Goal: Information Seeking & Learning: Learn about a topic

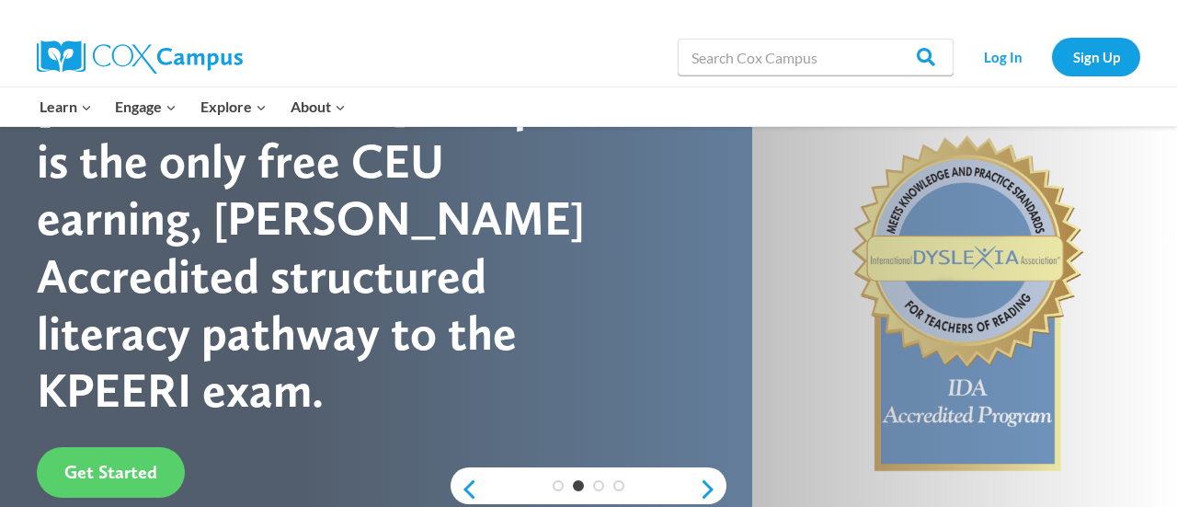
scroll to position [124, 0]
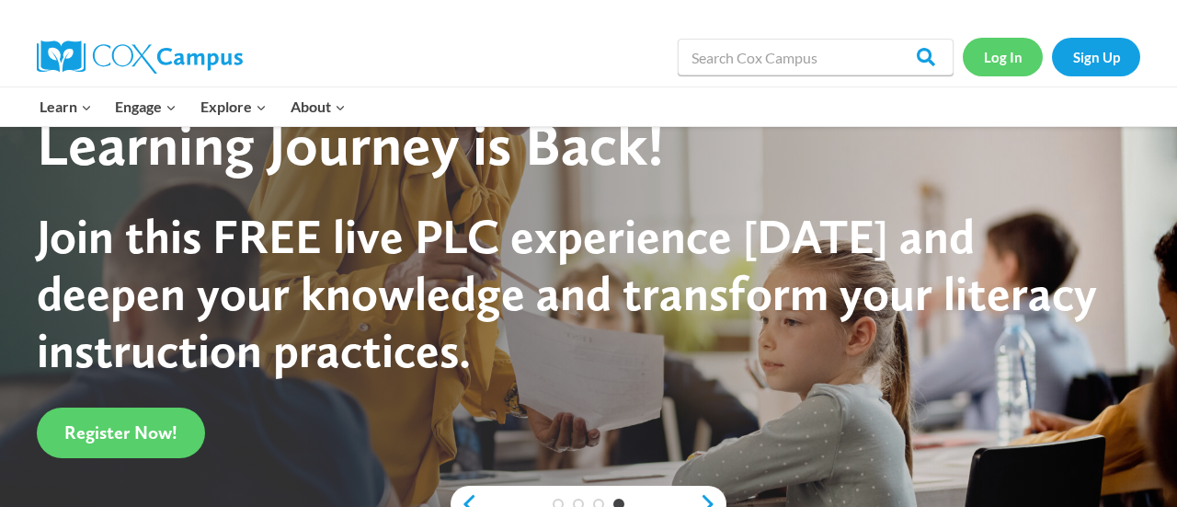
click at [1020, 70] on link "Log In" at bounding box center [1003, 57] width 80 height 38
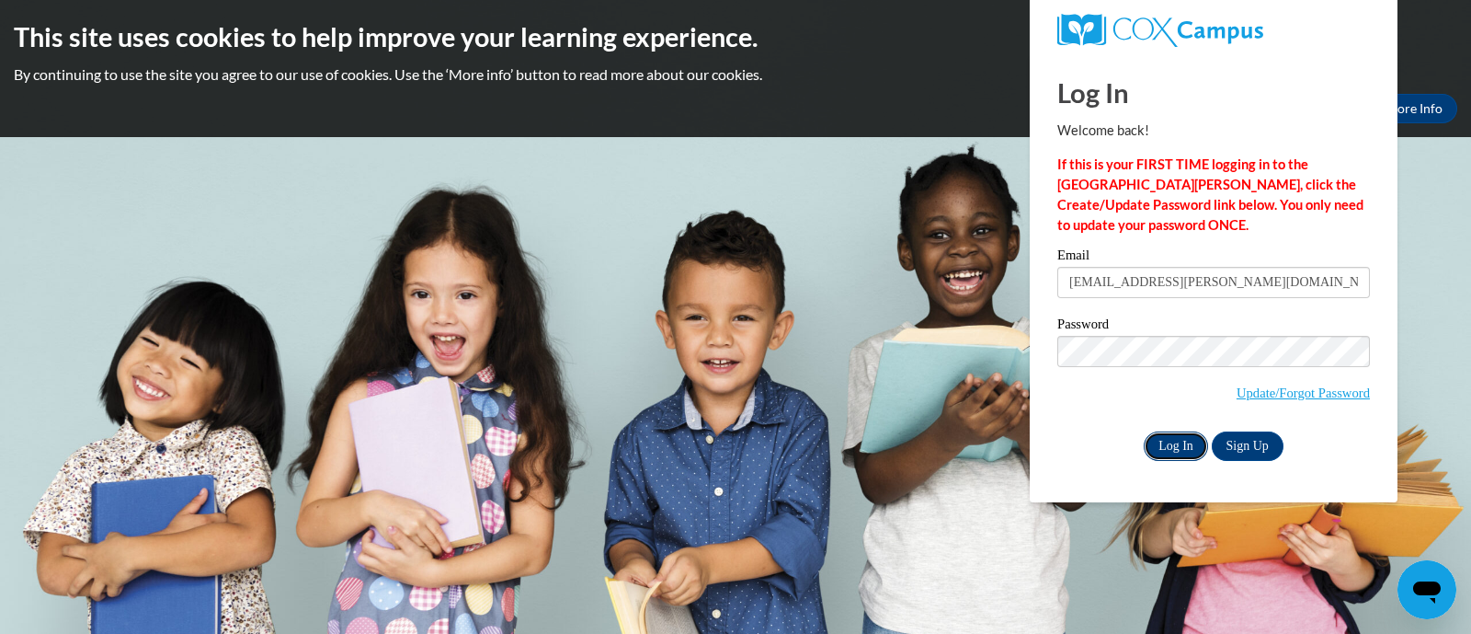
click at [1165, 452] on input "Log In" at bounding box center [1176, 445] width 64 height 29
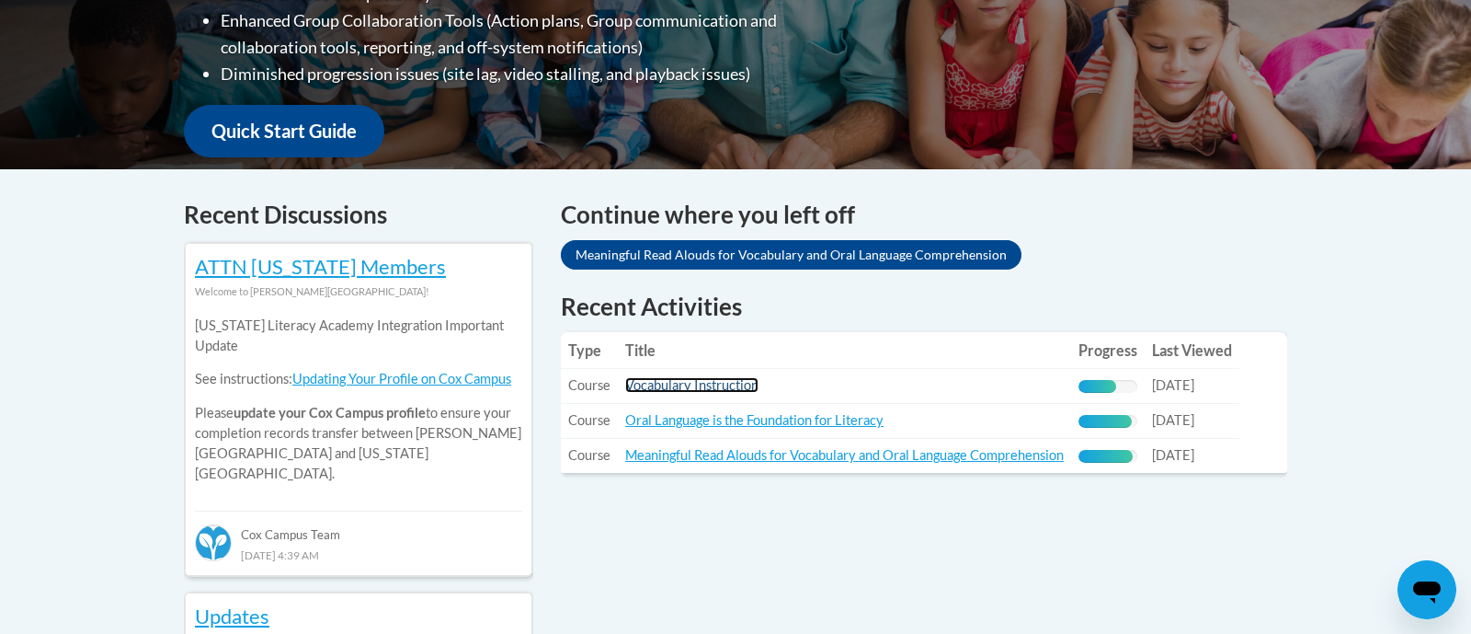
click at [737, 388] on link "Vocabulary Instruction" at bounding box center [691, 385] width 133 height 16
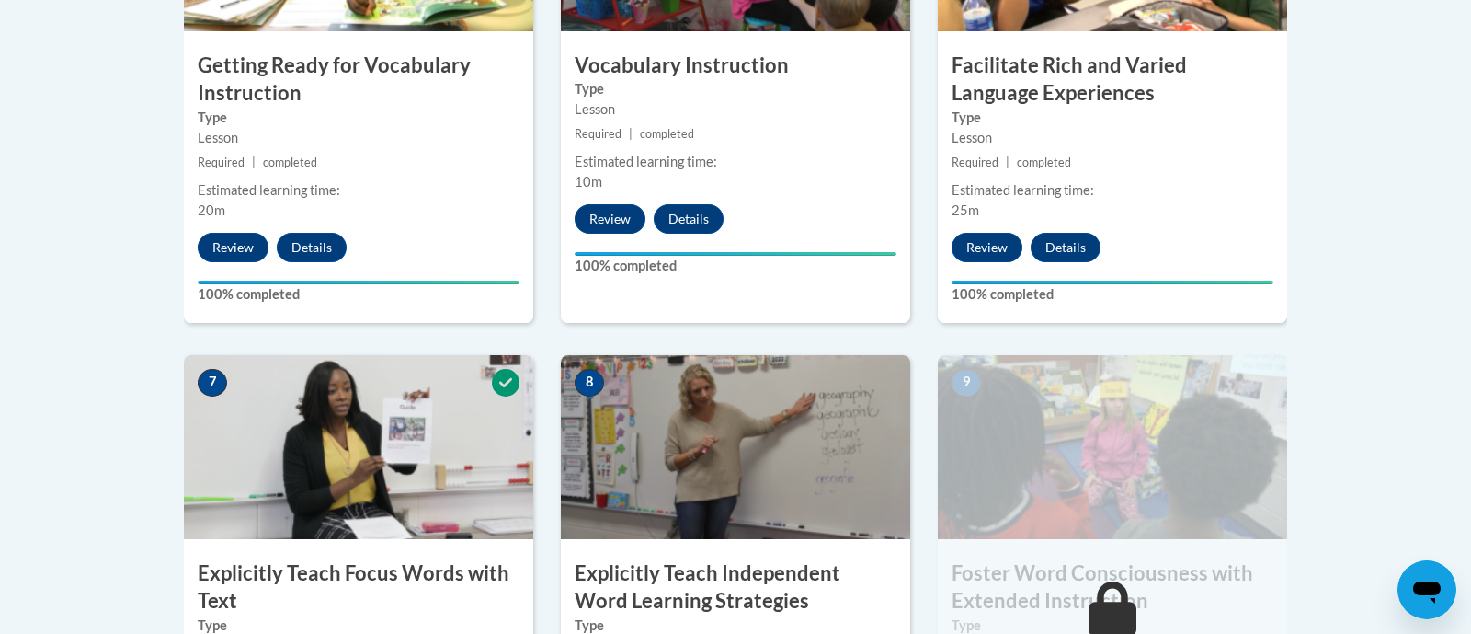
scroll to position [1571, 0]
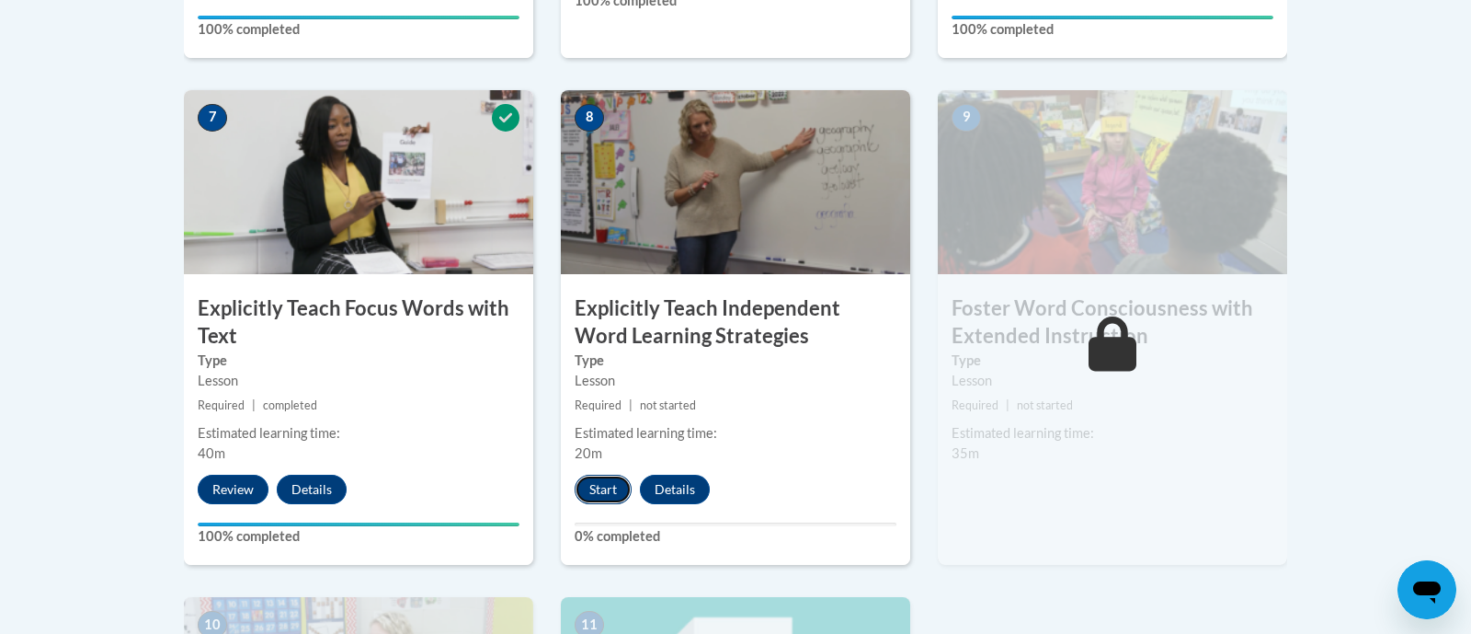
click at [606, 492] on button "Start" at bounding box center [603, 488] width 57 height 29
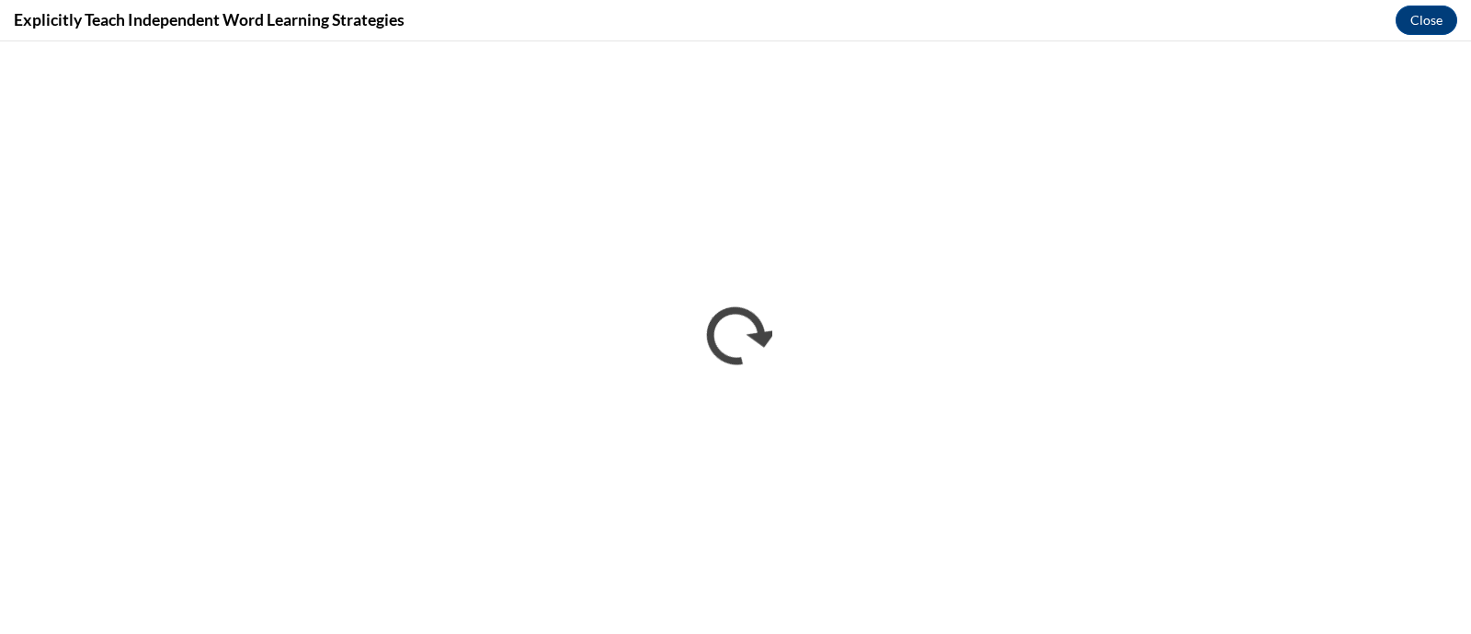
scroll to position [0, 0]
click at [839, 23] on div "Explicitly Teach Independent Word Learning Strategies Close" at bounding box center [735, 20] width 1471 height 41
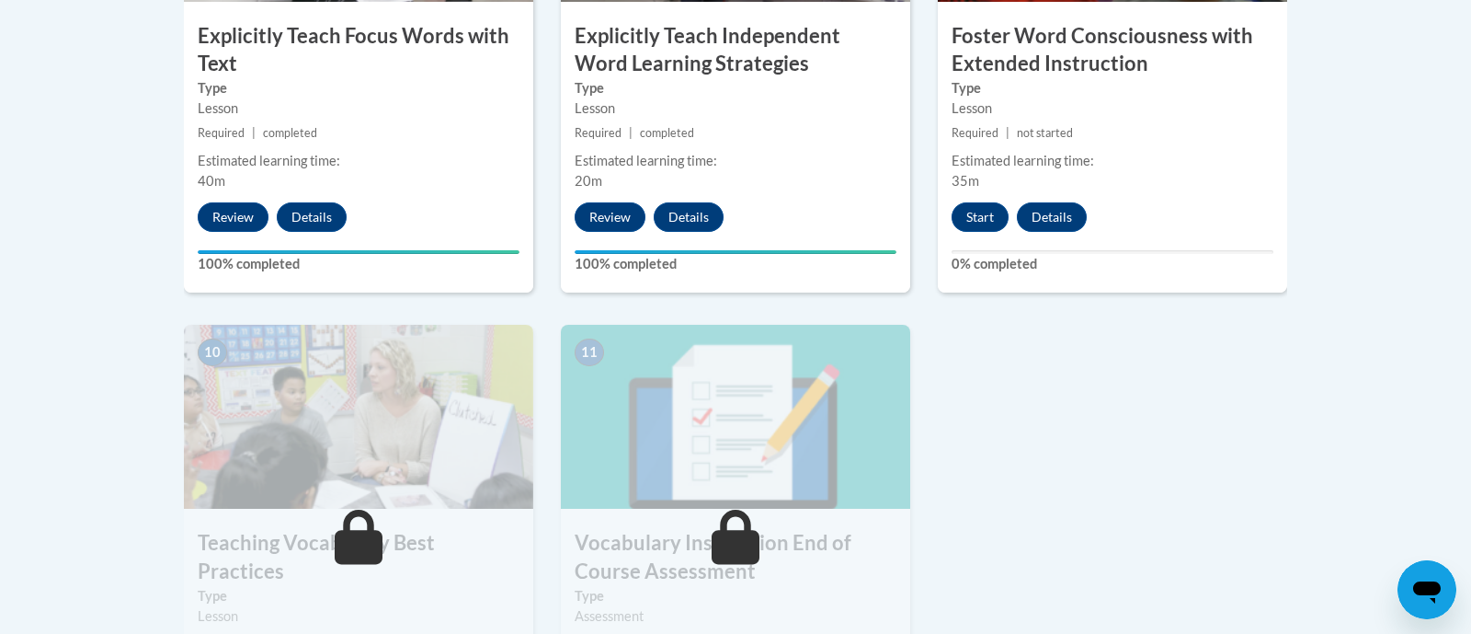
scroll to position [1839, 0]
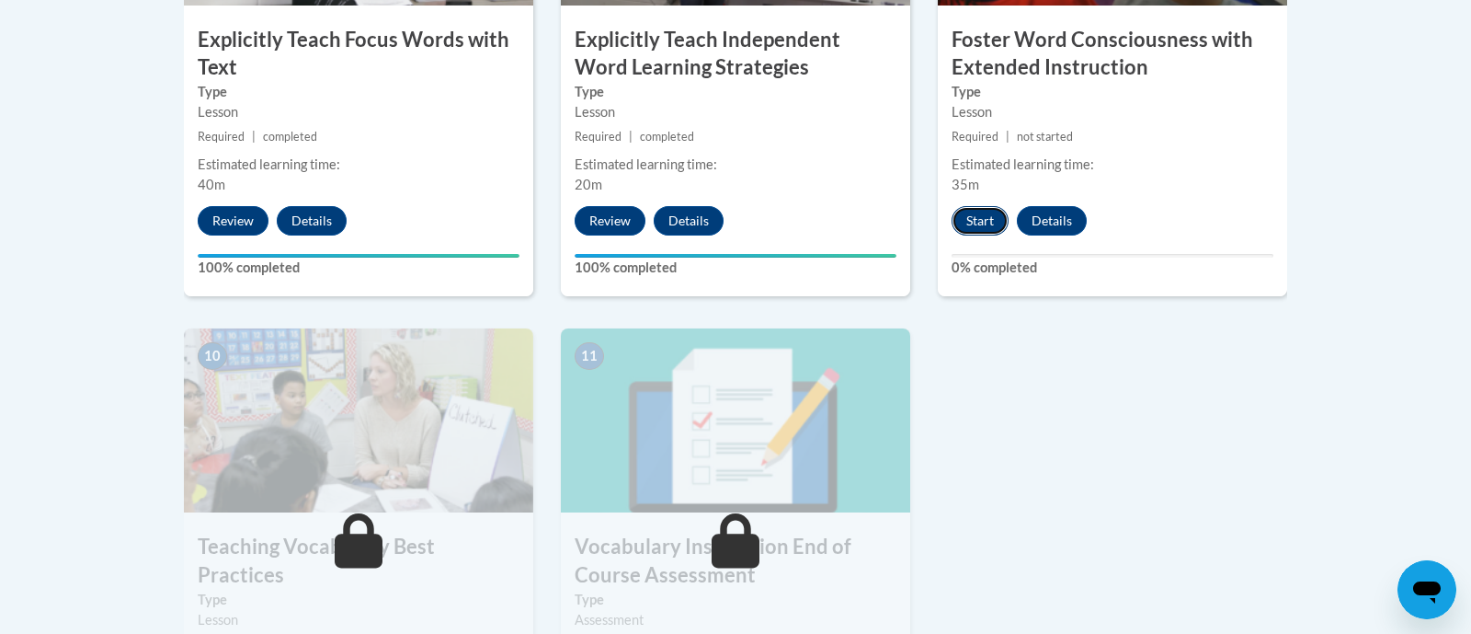
click at [966, 228] on button "Start" at bounding box center [980, 220] width 57 height 29
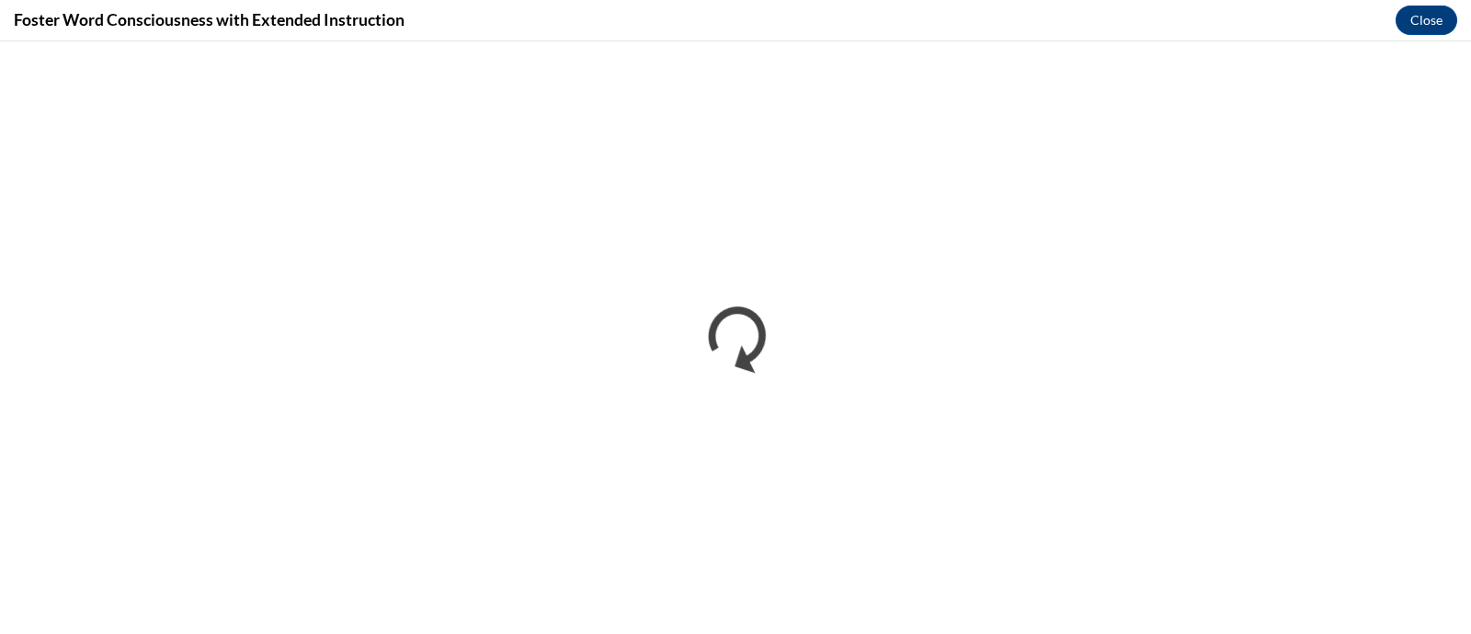
scroll to position [0, 0]
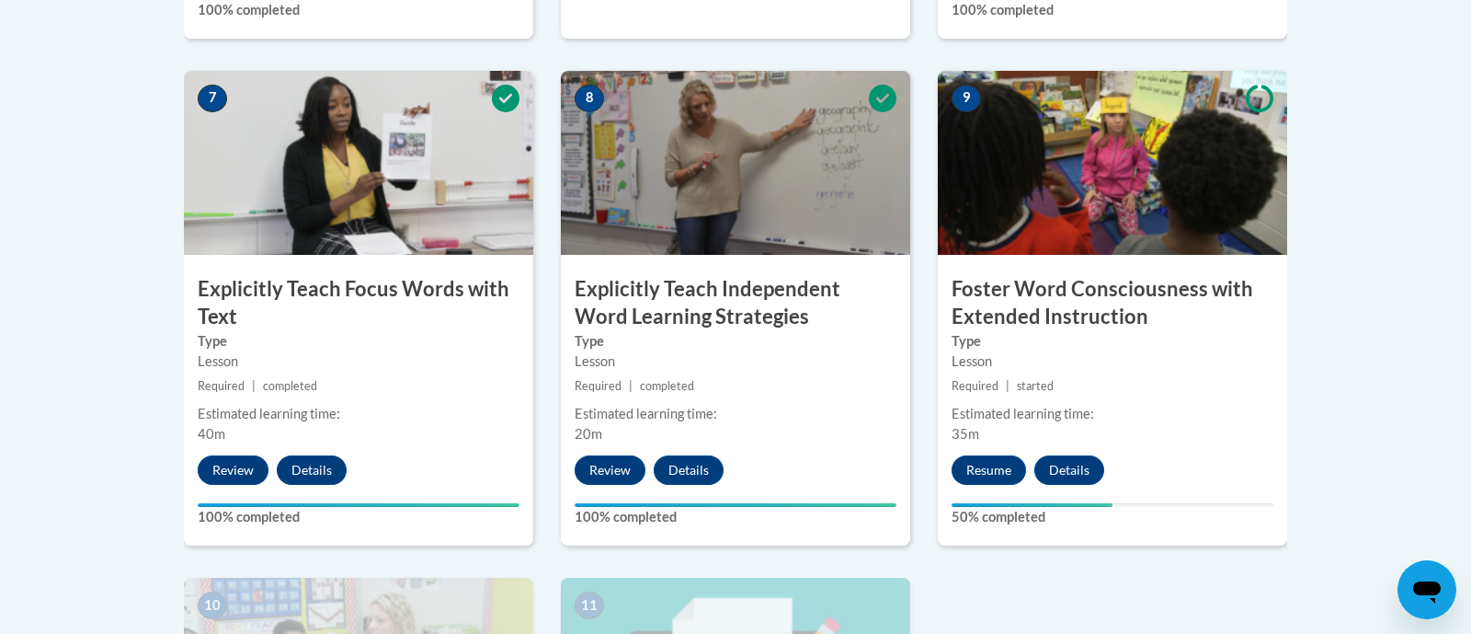
scroll to position [1586, 0]
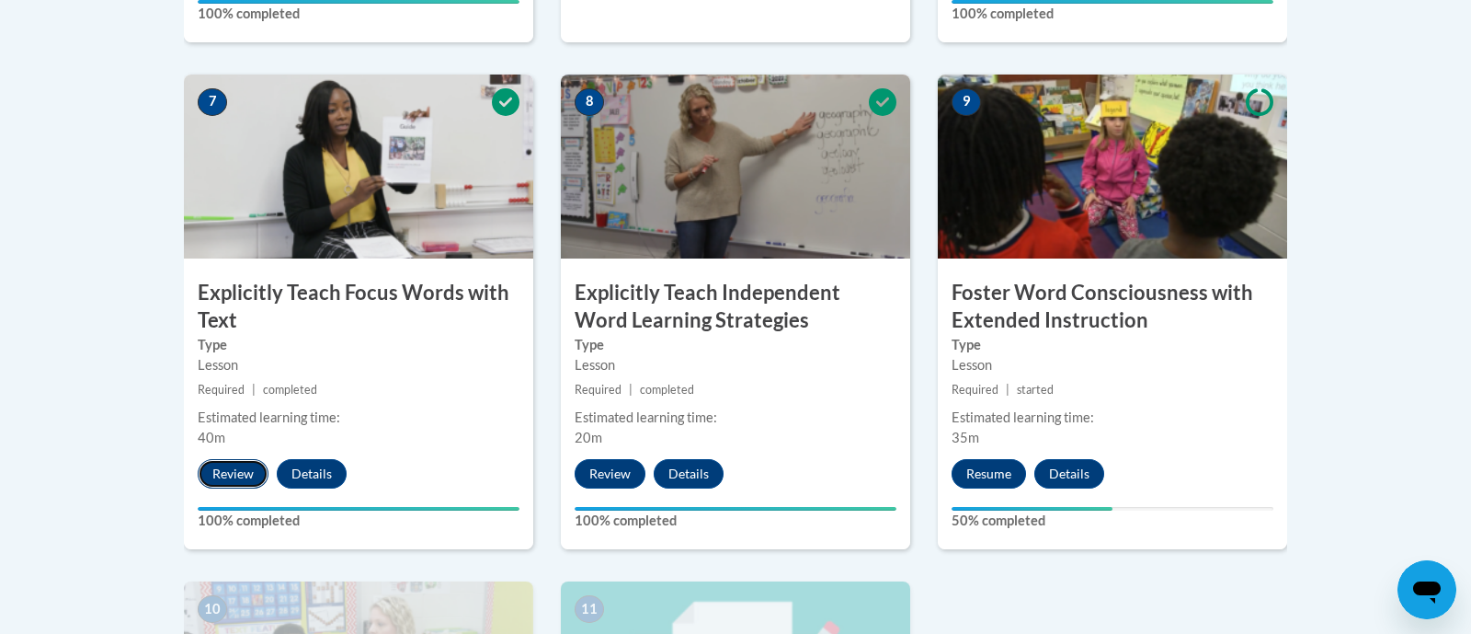
click at [220, 483] on button "Review" at bounding box center [233, 473] width 71 height 29
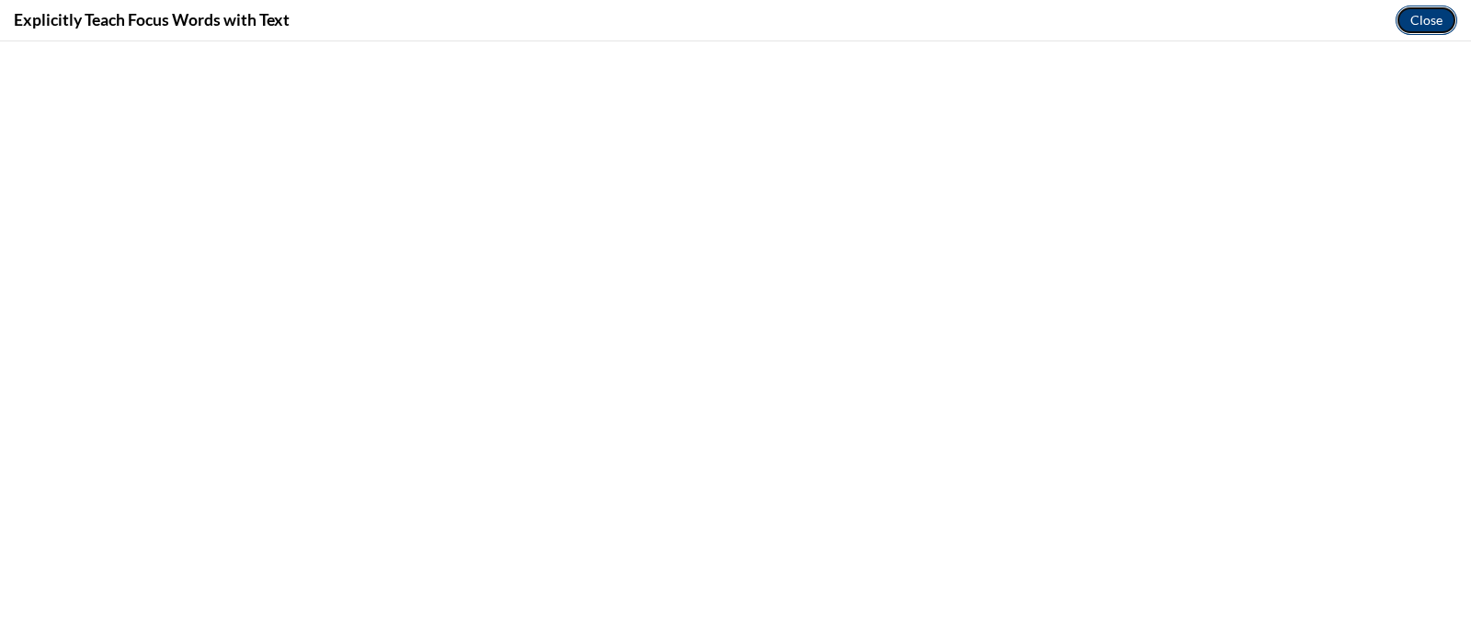
click at [1406, 21] on button "Close" at bounding box center [1427, 20] width 62 height 29
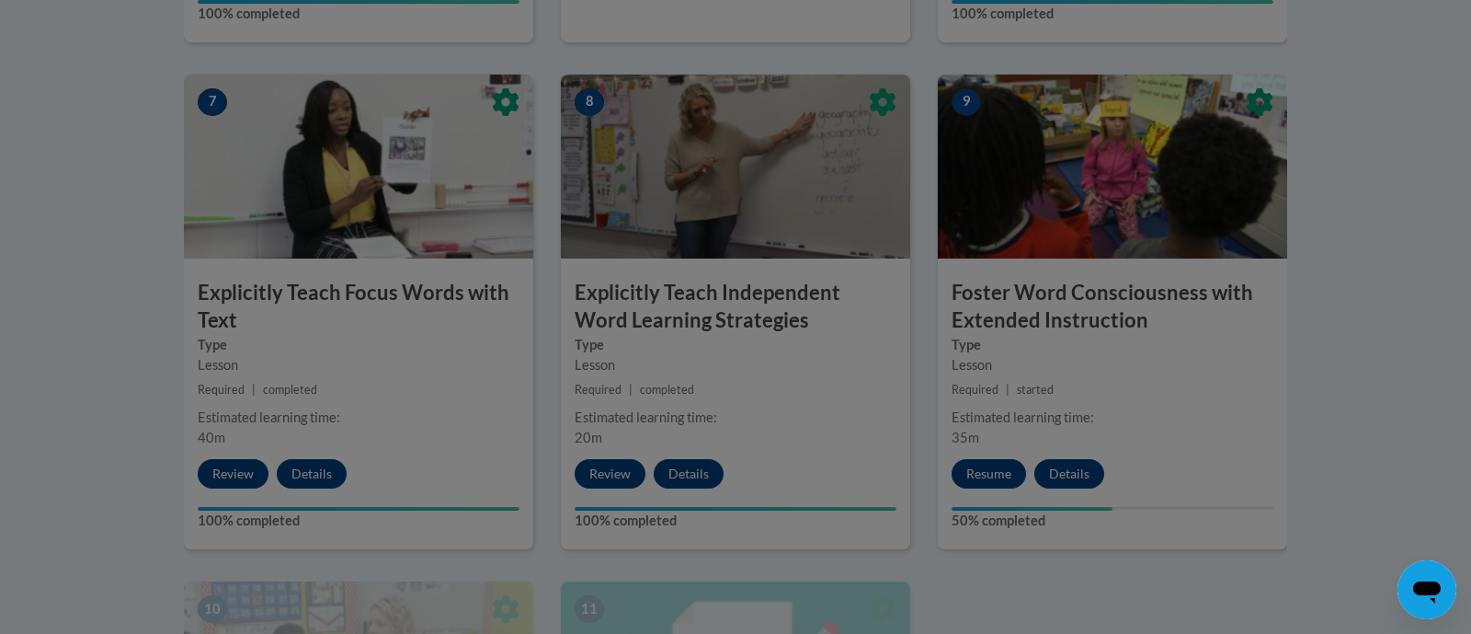
click at [609, 470] on div at bounding box center [735, 317] width 1471 height 634
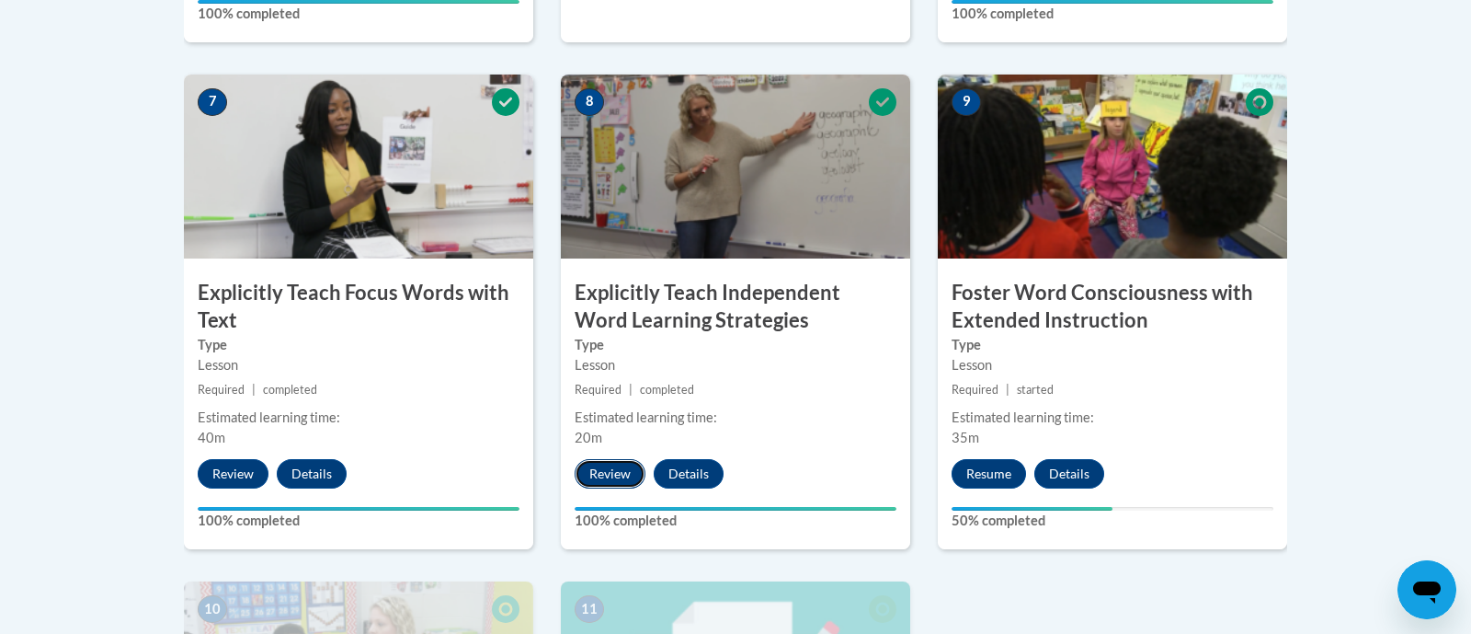
click at [612, 476] on button "Review" at bounding box center [610, 473] width 71 height 29
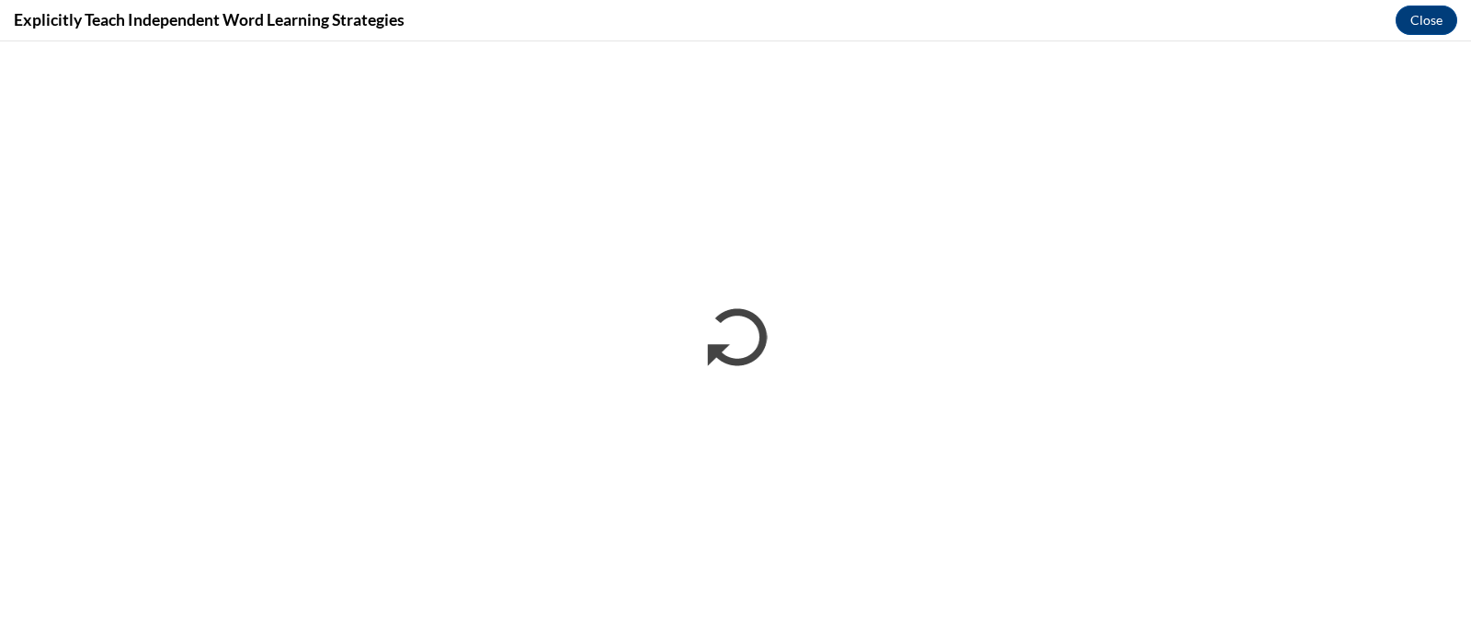
scroll to position [0, 0]
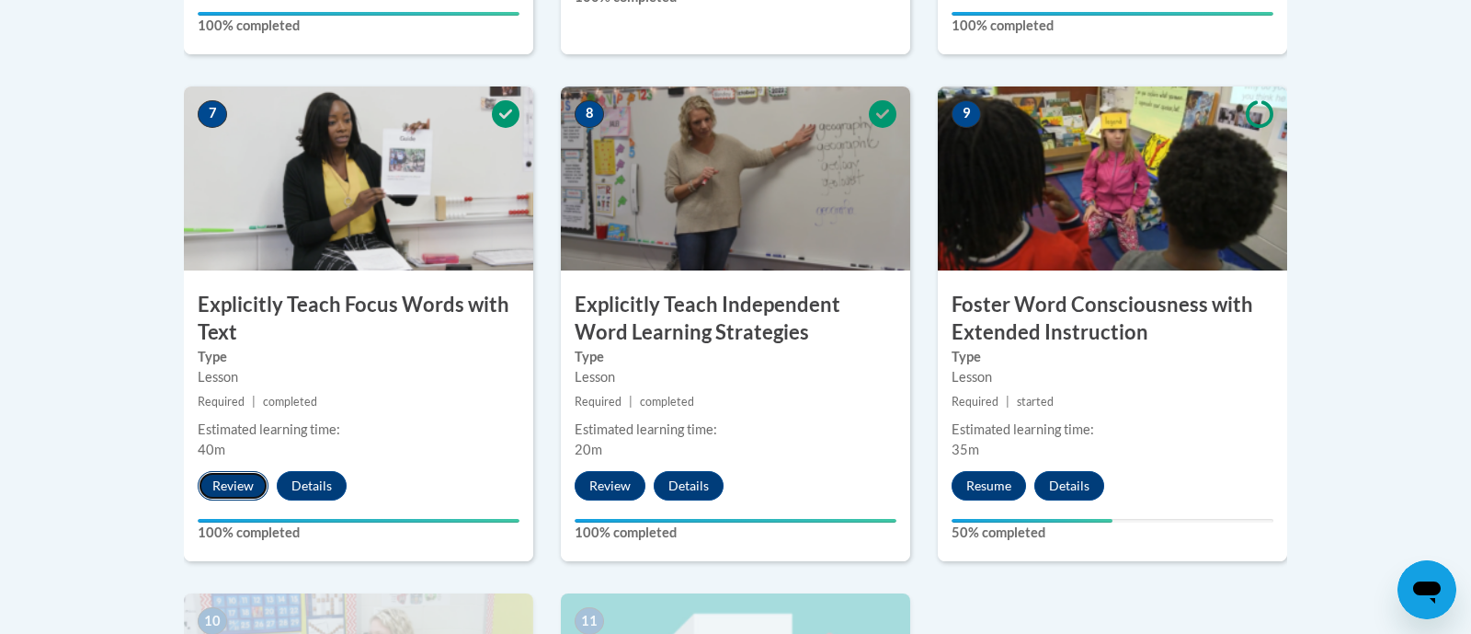
click at [242, 487] on button "Review" at bounding box center [233, 485] width 71 height 29
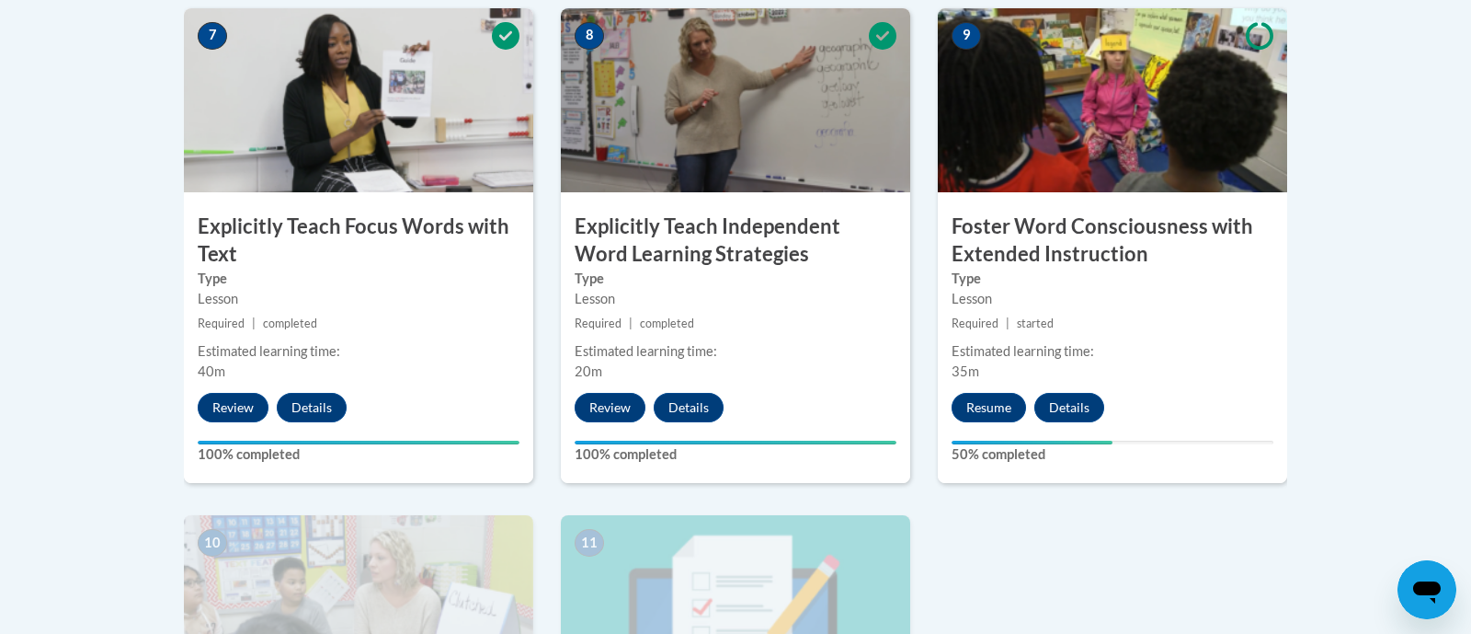
scroll to position [1683, 0]
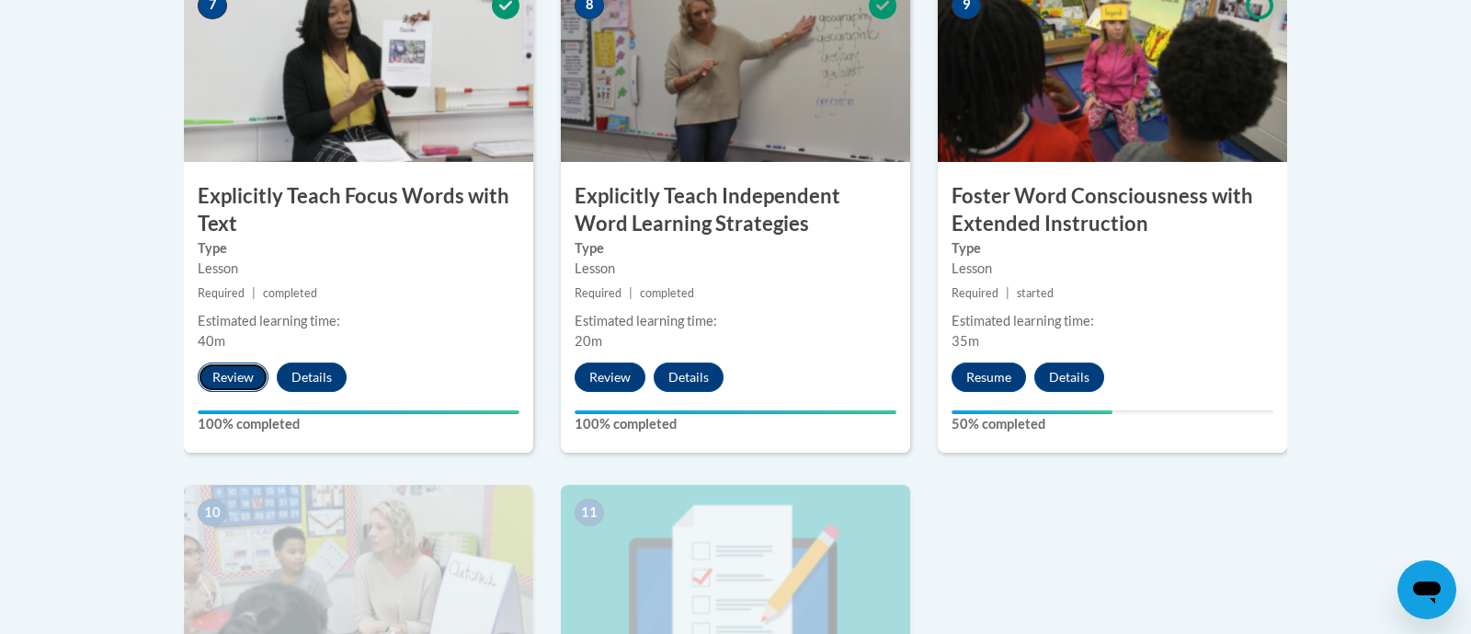
click at [223, 385] on button "Review" at bounding box center [233, 376] width 71 height 29
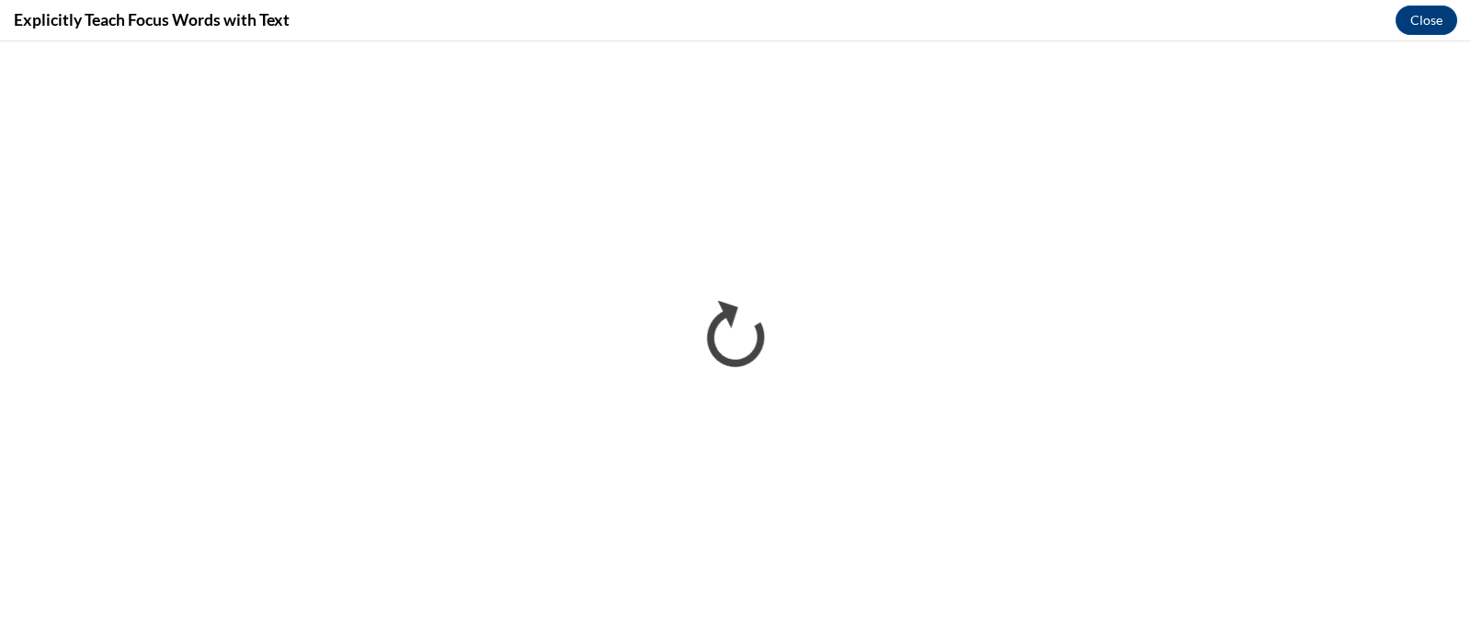
scroll to position [0, 0]
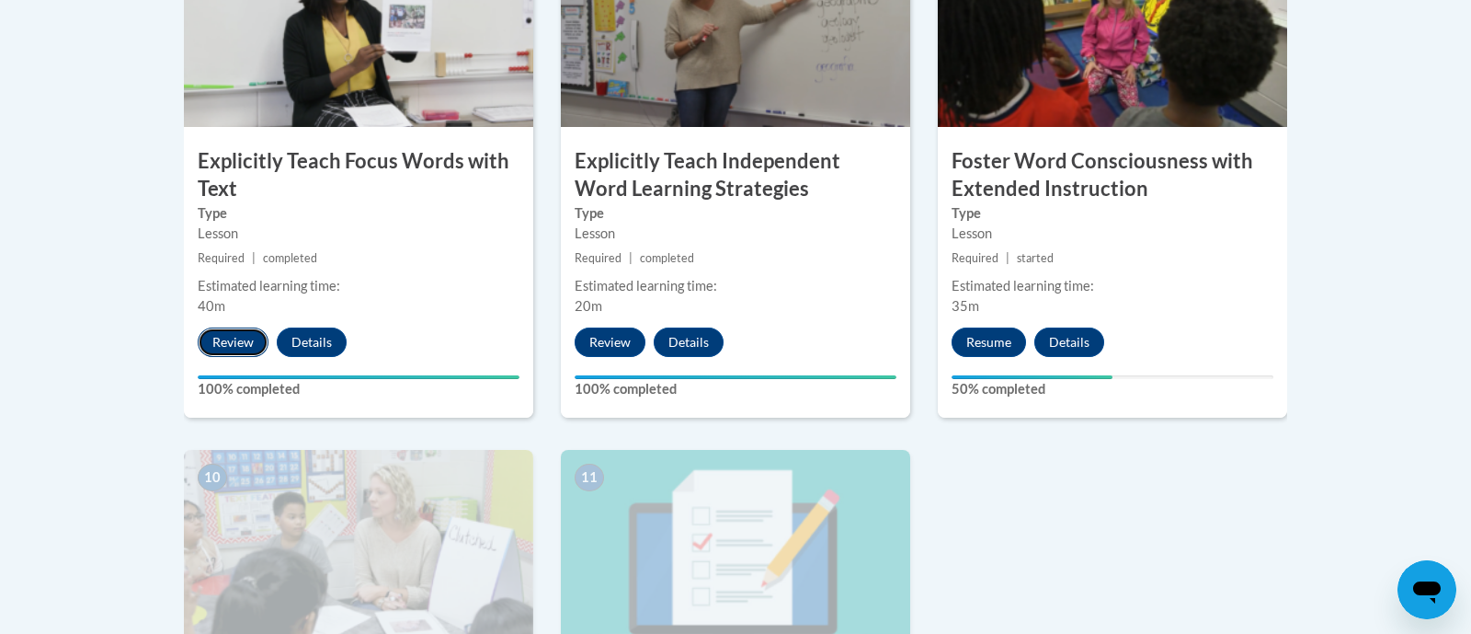
click at [245, 354] on button "Review" at bounding box center [233, 341] width 71 height 29
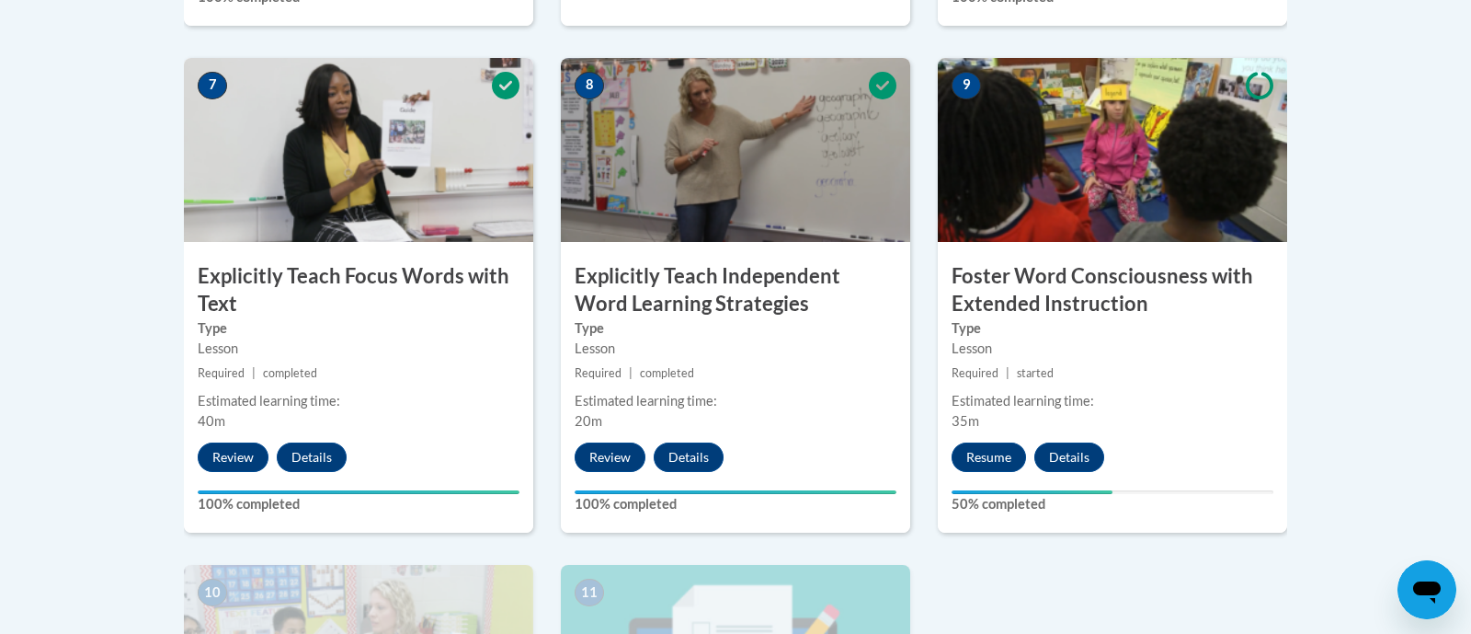
scroll to position [1605, 0]
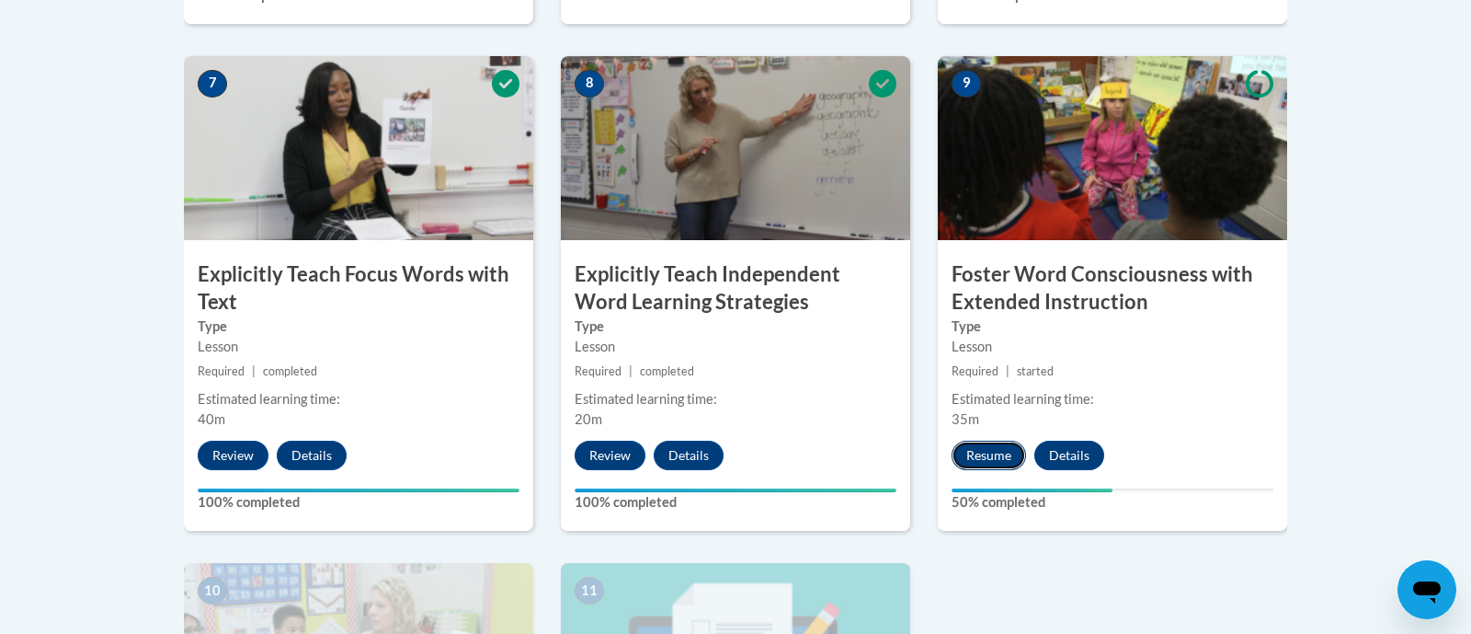
click at [1005, 453] on button "Resume" at bounding box center [989, 454] width 74 height 29
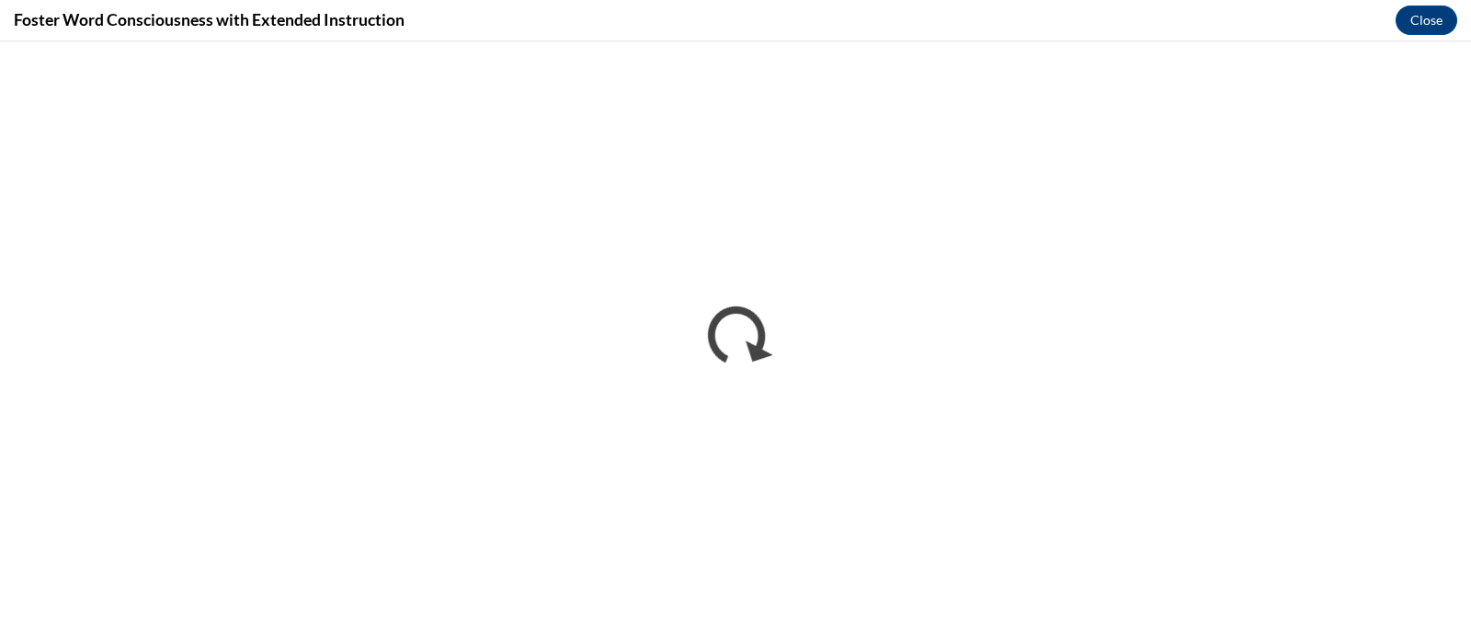
scroll to position [0, 0]
